Goal: Ask a question

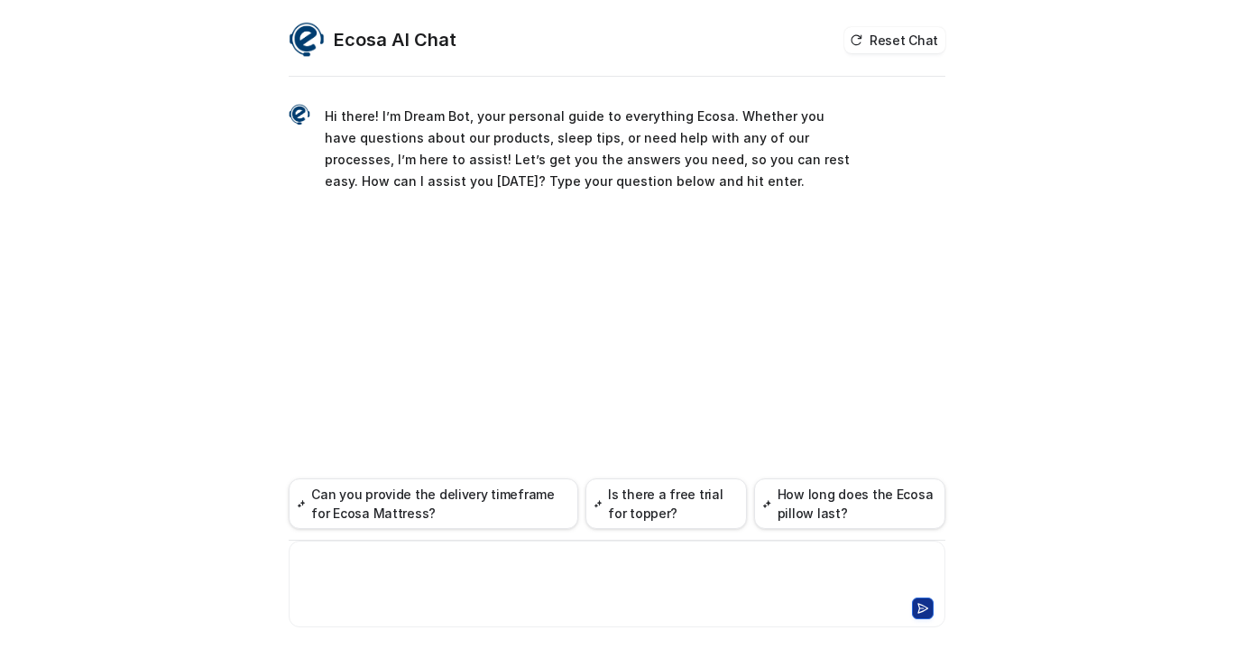
click at [397, 564] on div at bounding box center [617, 573] width 648 height 42
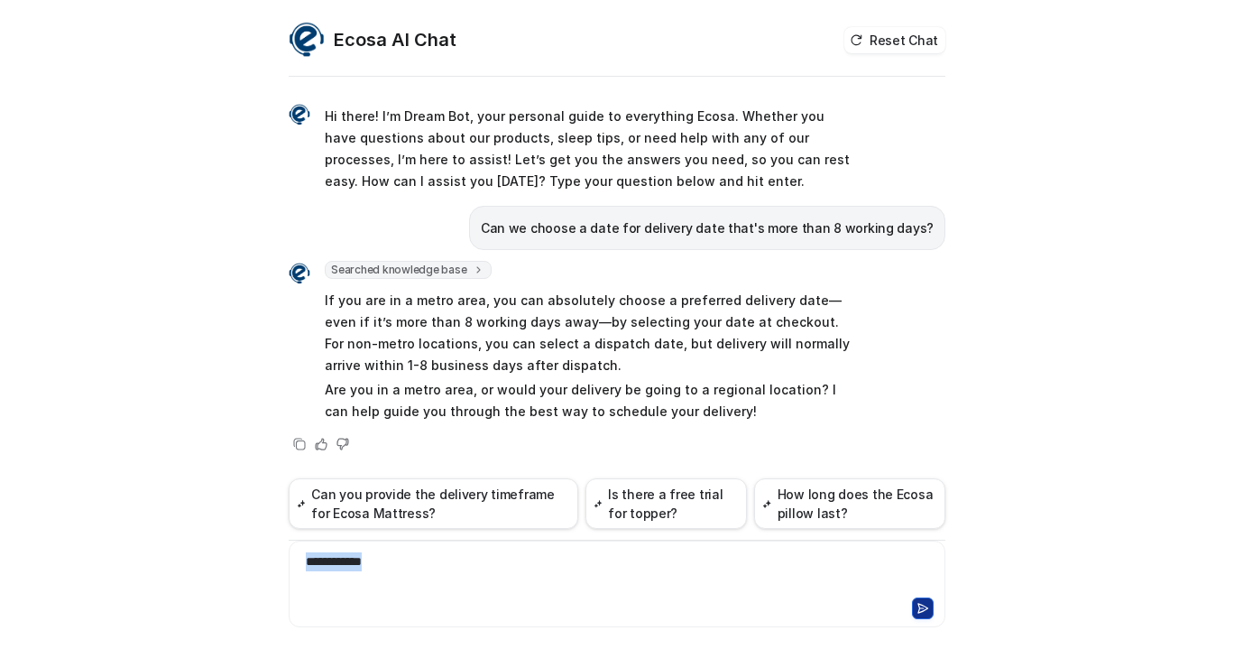
drag, startPoint x: 384, startPoint y: 573, endPoint x: 223, endPoint y: 571, distance: 160.6
click at [223, 571] on div "Ecosa AI Chat Reset Chat Hi there! I’m Dream Bot, your personal guide to everyt…" at bounding box center [617, 324] width 1234 height 649
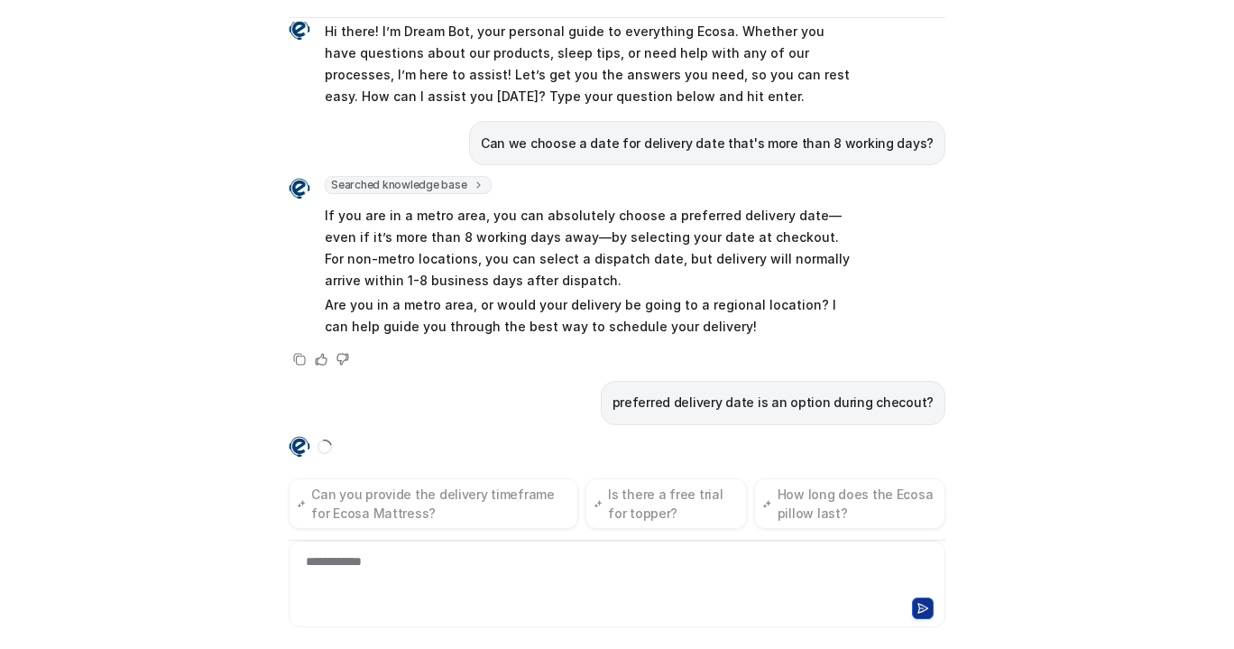
scroll to position [59, 0]
click at [1068, 398] on div "Ecosa AI Chat Reset Chat Hi there! I’m Dream Bot, your personal guide to everyt…" at bounding box center [617, 324] width 1234 height 649
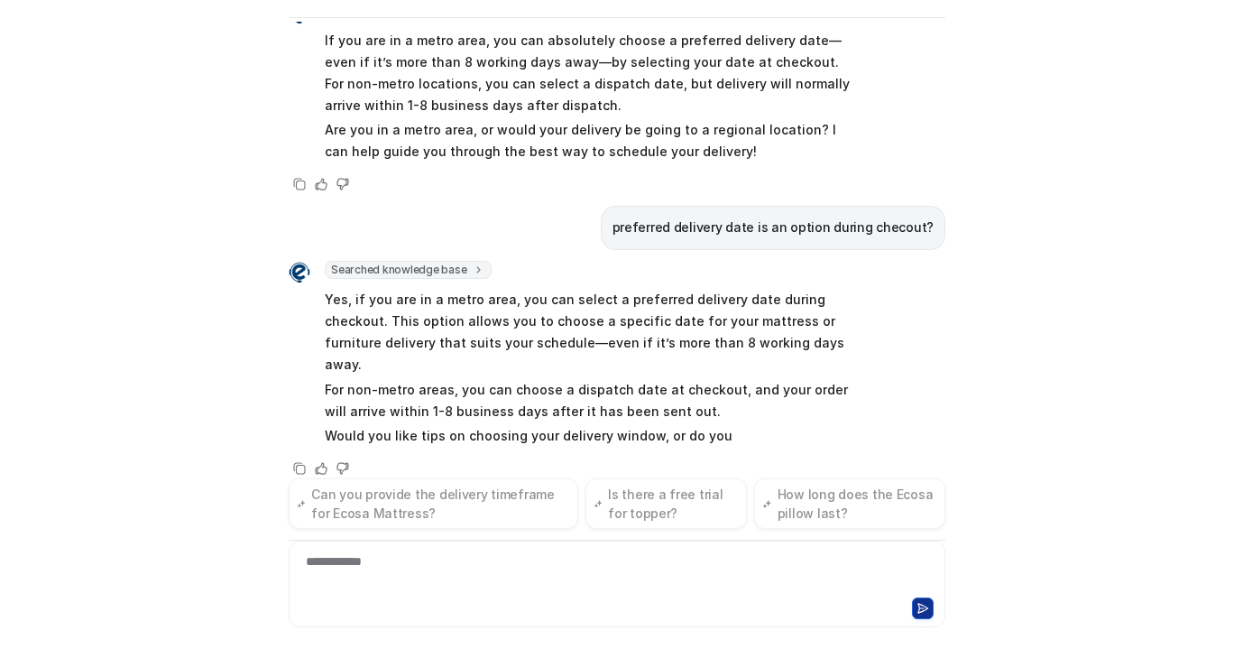
scroll to position [223, 0]
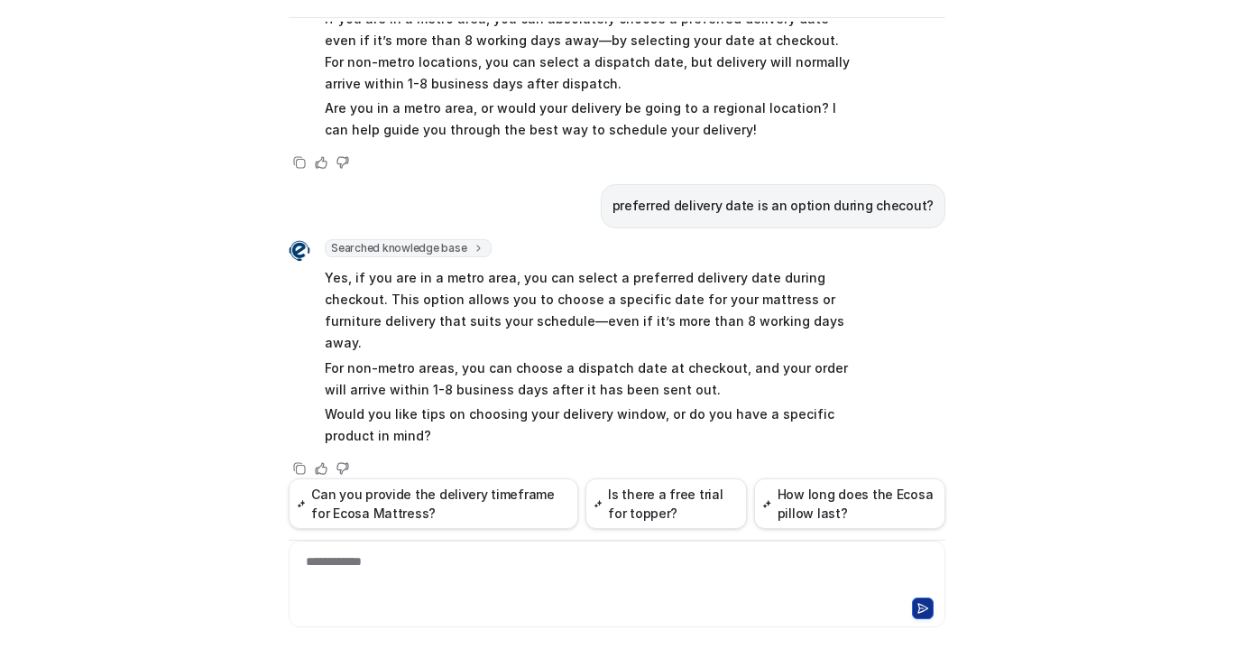
click at [149, 365] on div "Ecosa AI Chat Reset Chat Hi there! I’m Dream Bot, your personal guide to everyt…" at bounding box center [617, 324] width 1234 height 649
click at [213, 371] on div "Ecosa AI Chat Reset Chat Hi there! I’m Dream Bot, your personal guide to everyt…" at bounding box center [617, 324] width 1234 height 649
